Goal: Information Seeking & Learning: Learn about a topic

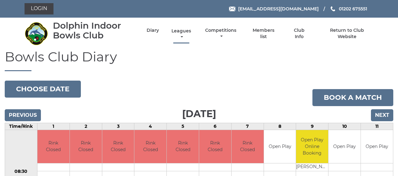
click at [181, 33] on link "Leagues" at bounding box center [181, 34] width 23 height 12
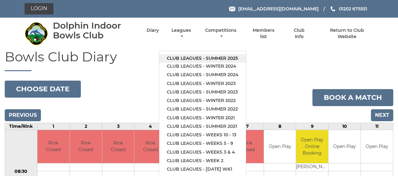
click at [183, 58] on link "Club leagues - Summer 2025" at bounding box center [202, 58] width 87 height 8
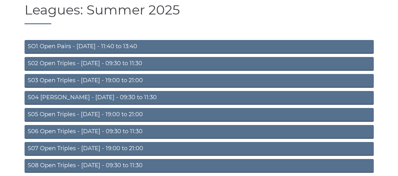
scroll to position [49, 0]
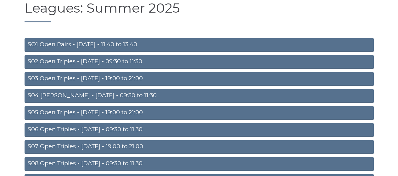
click at [124, 148] on link "S07 Open Triples - Thursday - 19:00 to 21:00" at bounding box center [199, 147] width 349 height 14
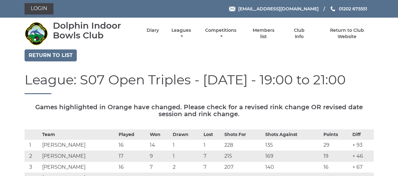
drag, startPoint x: 399, startPoint y: 19, endPoint x: 356, endPoint y: 130, distance: 118.5
